Goal: Find specific page/section: Find specific page/section

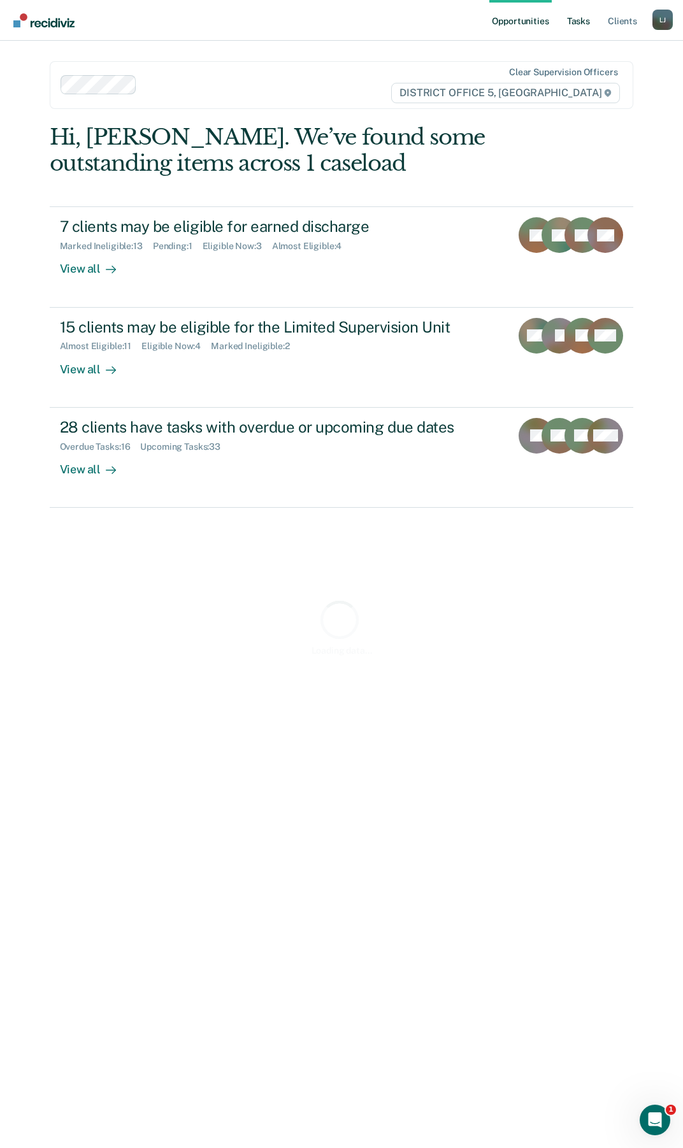
click at [569, 29] on link "Tasks" at bounding box center [578, 20] width 28 height 41
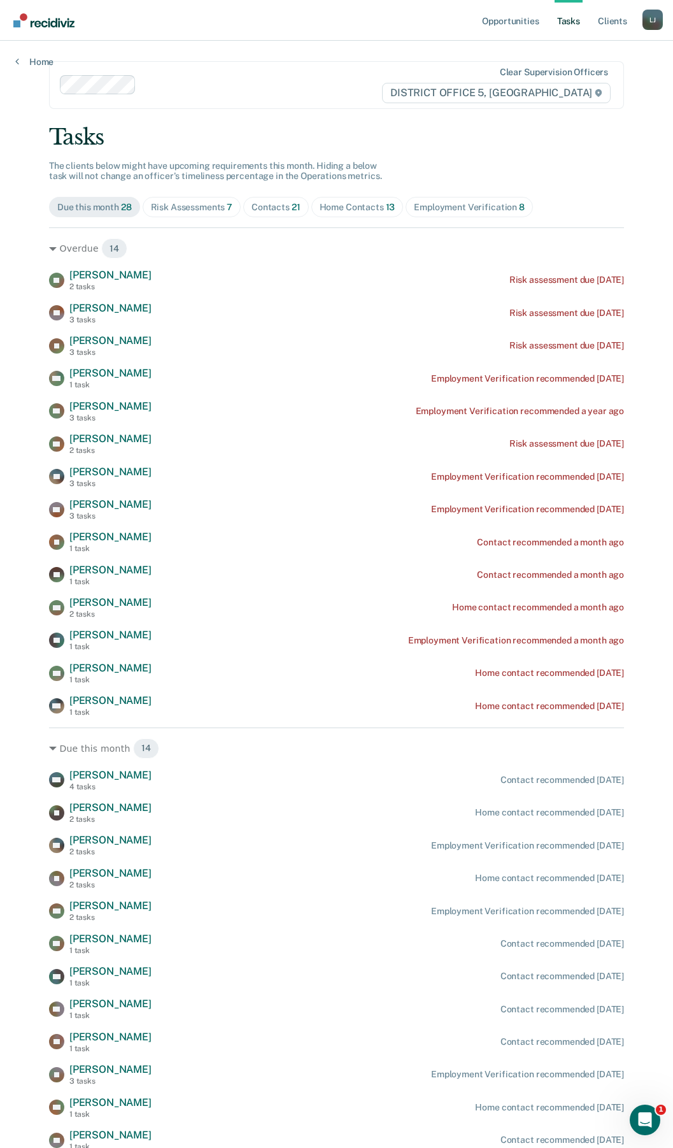
click at [366, 202] on div "Home Contacts 13" at bounding box center [358, 207] width 76 height 11
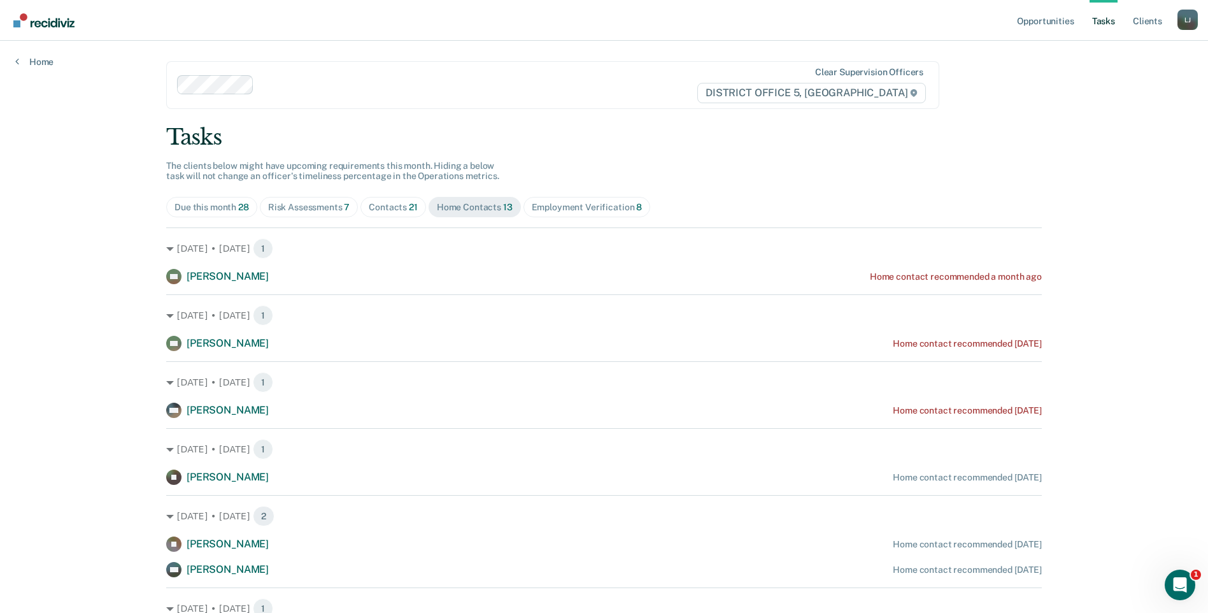
click at [213, 211] on div "Due this month 28" at bounding box center [211, 207] width 75 height 11
